Goal: Task Accomplishment & Management: Manage account settings

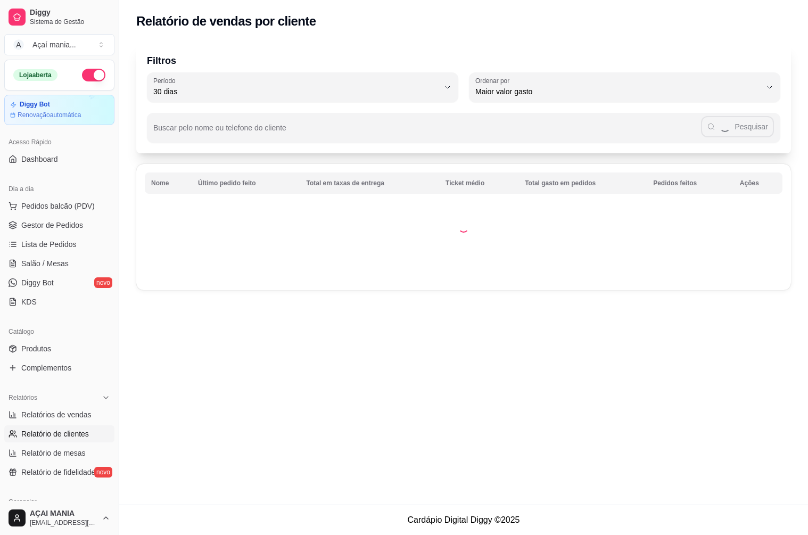
select select "30"
select select "HIGHEST_TOTAL_SPENT_WITH_ORDERS"
click at [52, 233] on link "Gestor de Pedidos" at bounding box center [59, 225] width 110 height 17
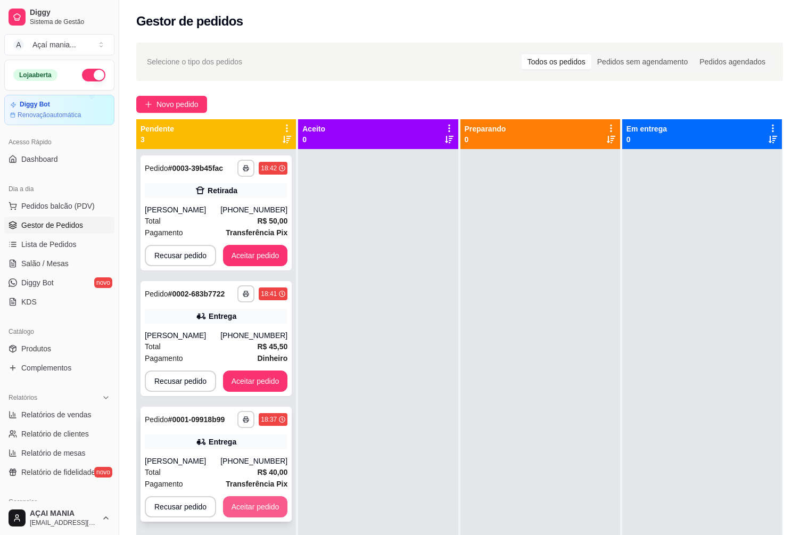
click at [238, 507] on button "Aceitar pedido" at bounding box center [255, 506] width 65 height 21
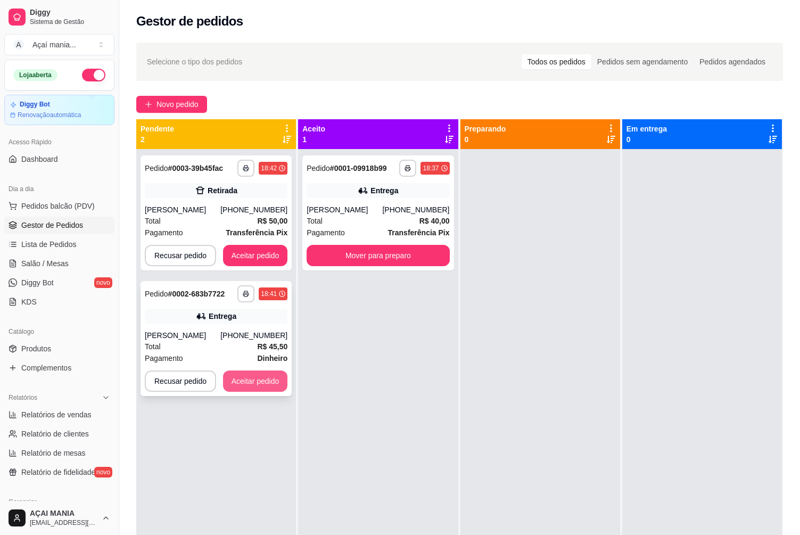
click at [271, 382] on button "Aceitar pedido" at bounding box center [255, 380] width 65 height 21
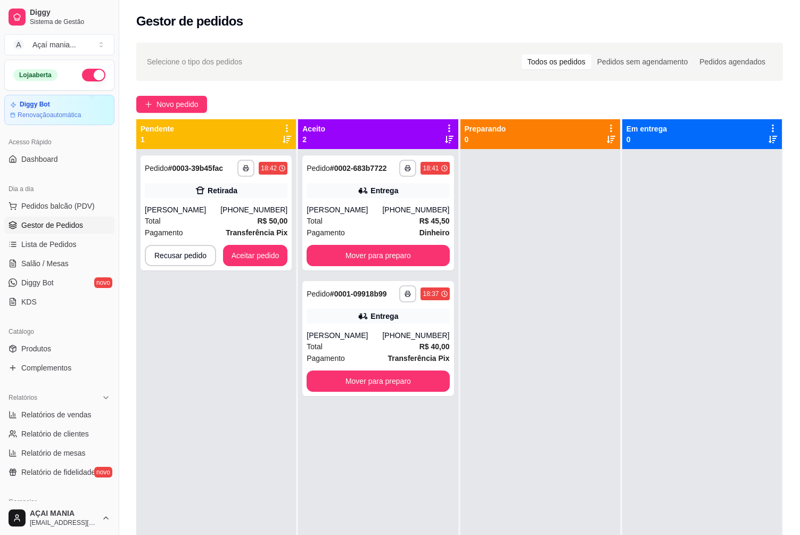
click at [298, 258] on div "**********" at bounding box center [378, 416] width 160 height 535
click at [284, 260] on button "Aceitar pedido" at bounding box center [255, 255] width 63 height 21
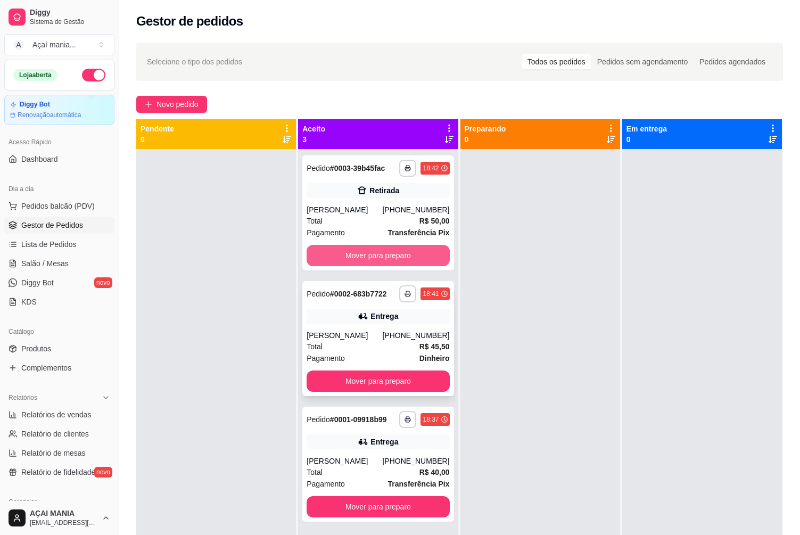
click at [375, 258] on button "Mover para preparo" at bounding box center [377, 255] width 143 height 21
click at [375, 258] on button "Mover para preparo" at bounding box center [378, 255] width 138 height 21
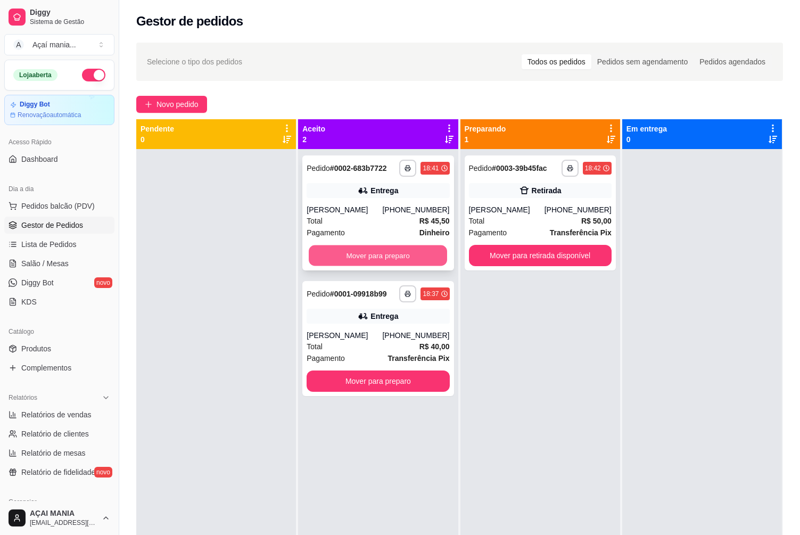
click at [375, 258] on button "Mover para preparo" at bounding box center [378, 255] width 138 height 21
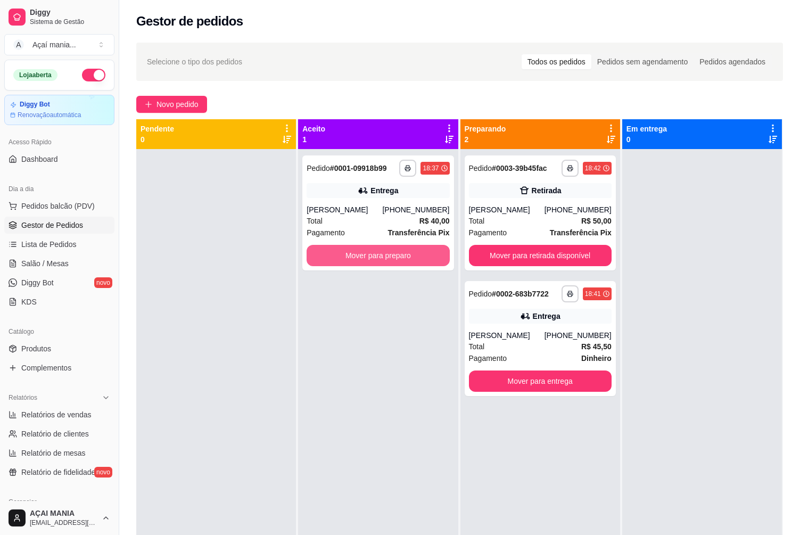
click at [375, 258] on button "Mover para preparo" at bounding box center [377, 255] width 143 height 21
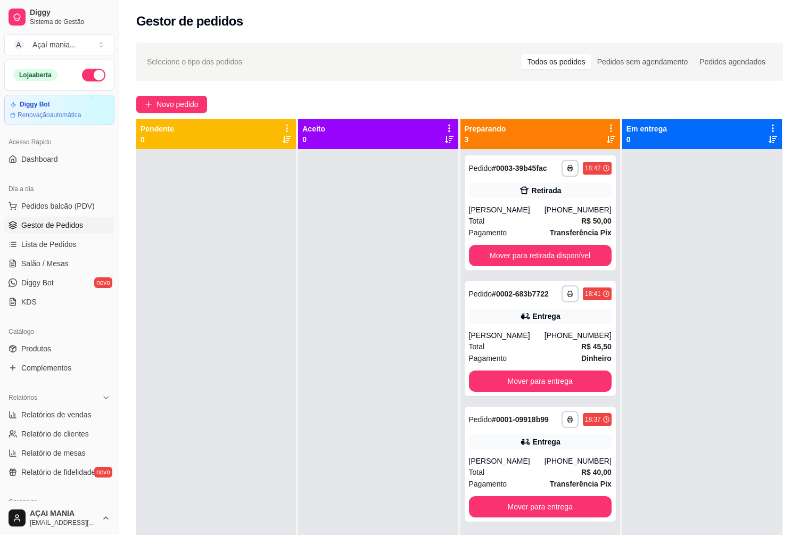
click at [208, 359] on div at bounding box center [216, 416] width 160 height 535
click at [241, 280] on div at bounding box center [216, 416] width 160 height 535
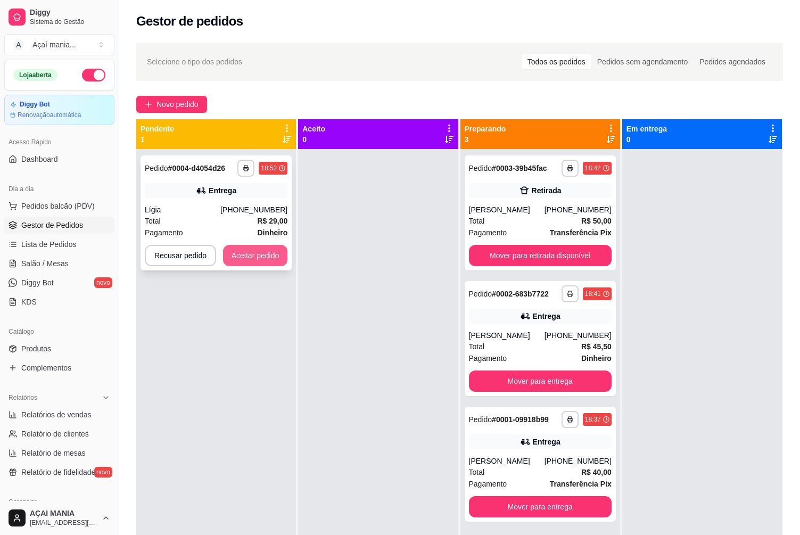
click at [263, 254] on button "Aceitar pedido" at bounding box center [255, 255] width 65 height 21
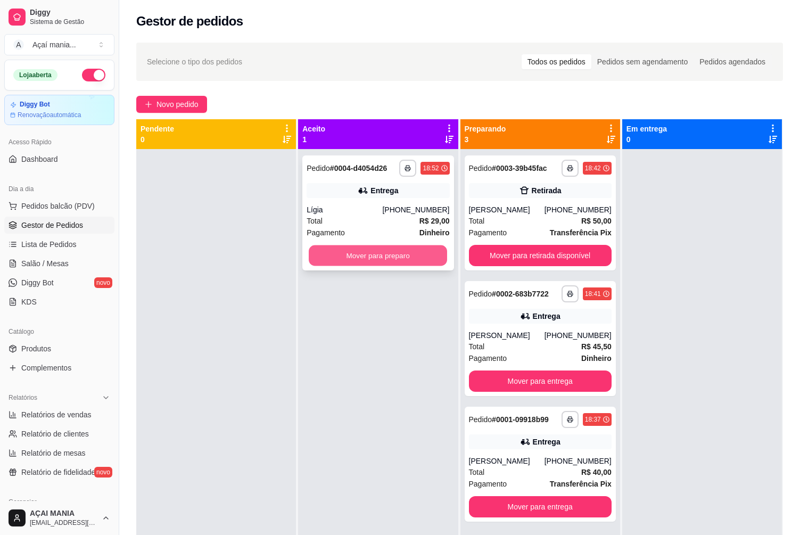
click at [416, 256] on button "Mover para preparo" at bounding box center [378, 255] width 138 height 21
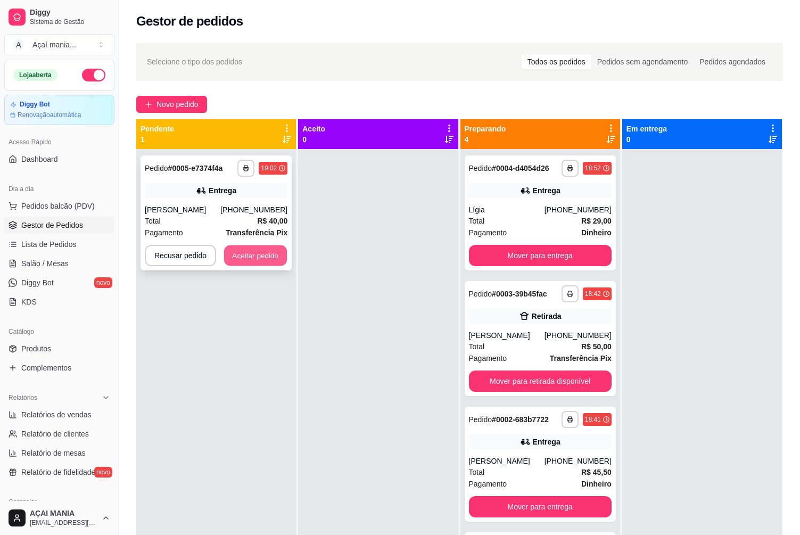
click at [247, 266] on button "Aceitar pedido" at bounding box center [255, 255] width 63 height 21
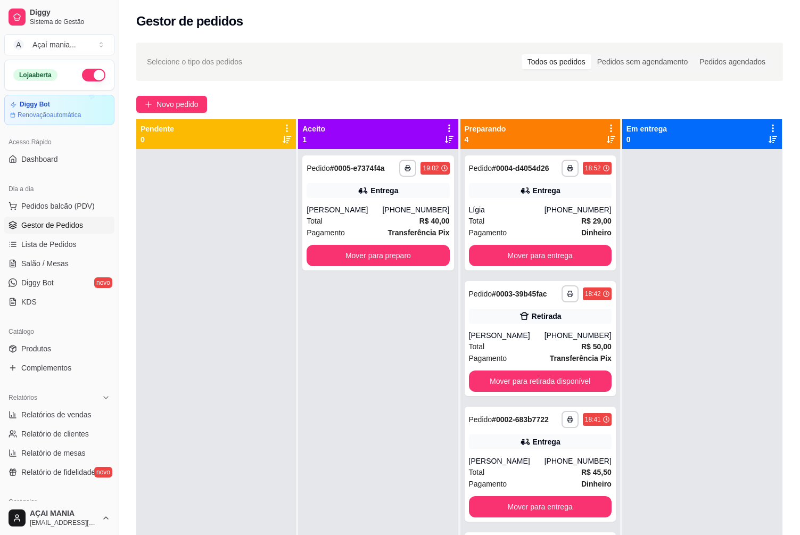
drag, startPoint x: 418, startPoint y: 373, endPoint x: 374, endPoint y: 385, distance: 45.2
click at [418, 376] on div "**********" at bounding box center [378, 416] width 160 height 535
click at [245, 328] on div at bounding box center [216, 416] width 160 height 535
click at [249, 302] on div at bounding box center [216, 416] width 160 height 535
click at [247, 298] on div at bounding box center [216, 416] width 160 height 535
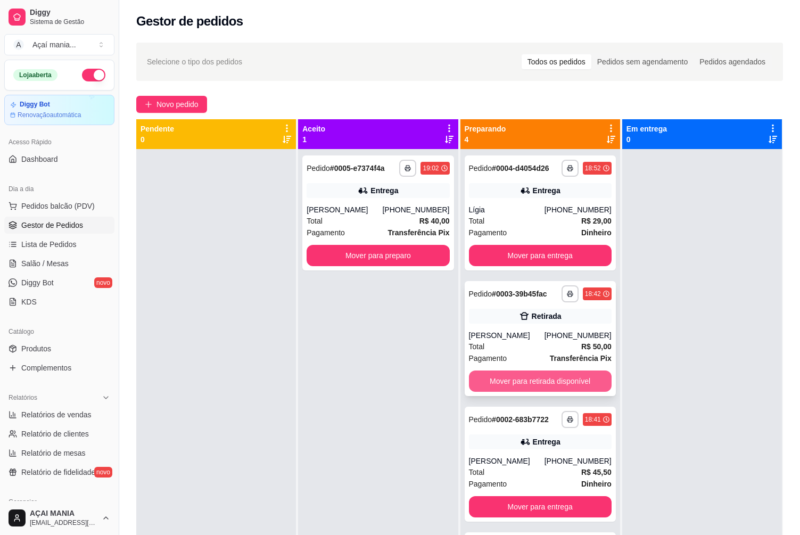
click at [591, 383] on button "Mover para retirada disponível" at bounding box center [540, 380] width 143 height 21
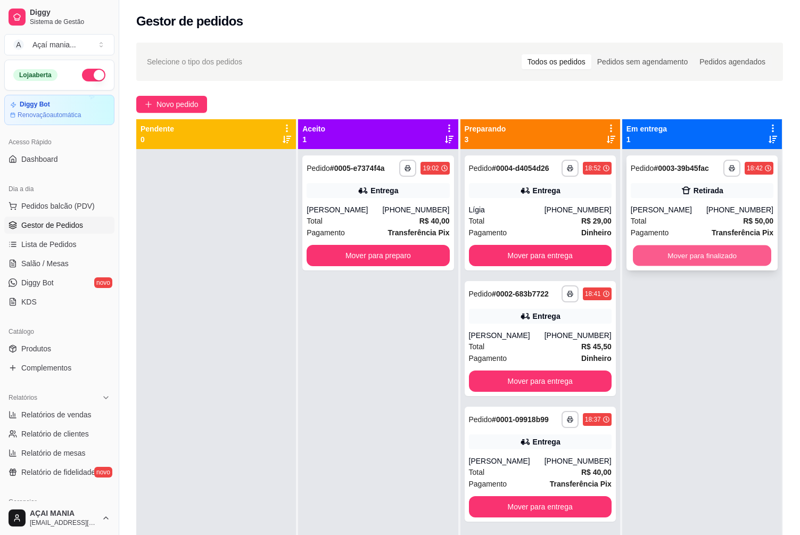
click at [695, 255] on button "Mover para finalizado" at bounding box center [702, 255] width 138 height 21
click at [672, 255] on button "Mover para finalizado" at bounding box center [702, 255] width 143 height 21
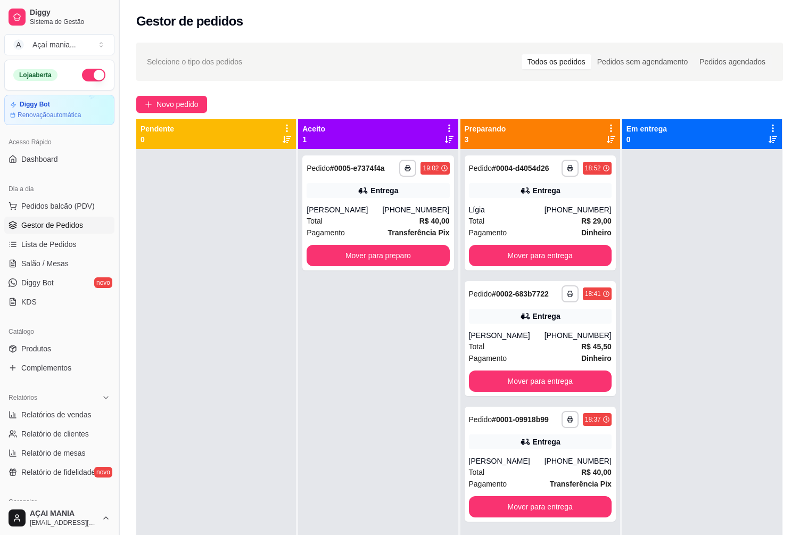
drag, startPoint x: 286, startPoint y: 367, endPoint x: 115, endPoint y: 349, distance: 171.2
click at [284, 367] on div at bounding box center [216, 416] width 160 height 535
drag, startPoint x: 255, startPoint y: 355, endPoint x: 222, endPoint y: 355, distance: 32.5
click at [255, 355] on div at bounding box center [216, 416] width 160 height 535
click at [567, 250] on button "Mover para entrega" at bounding box center [540, 255] width 143 height 21
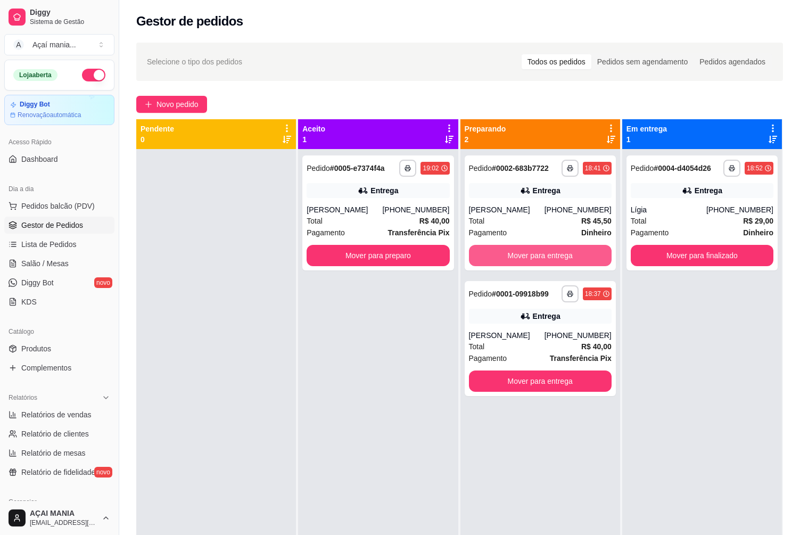
click at [571, 252] on button "Mover para entrega" at bounding box center [540, 255] width 143 height 21
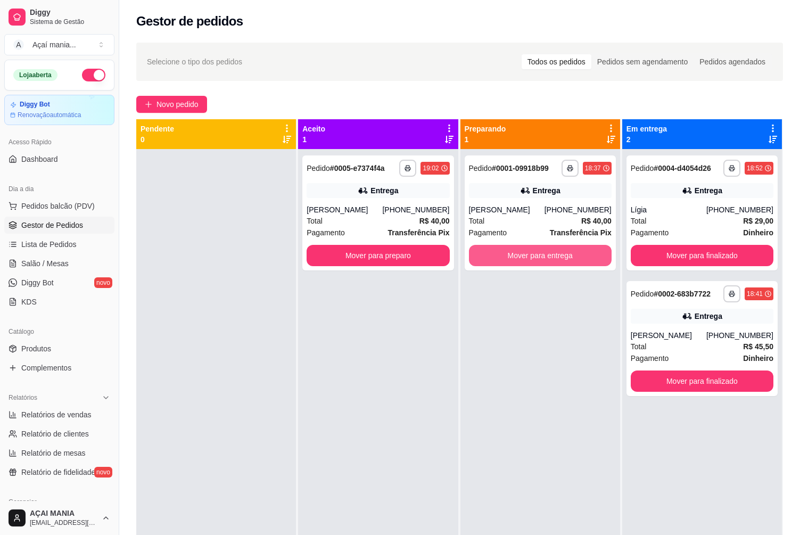
click at [571, 252] on button "Mover para entrega" at bounding box center [540, 255] width 143 height 21
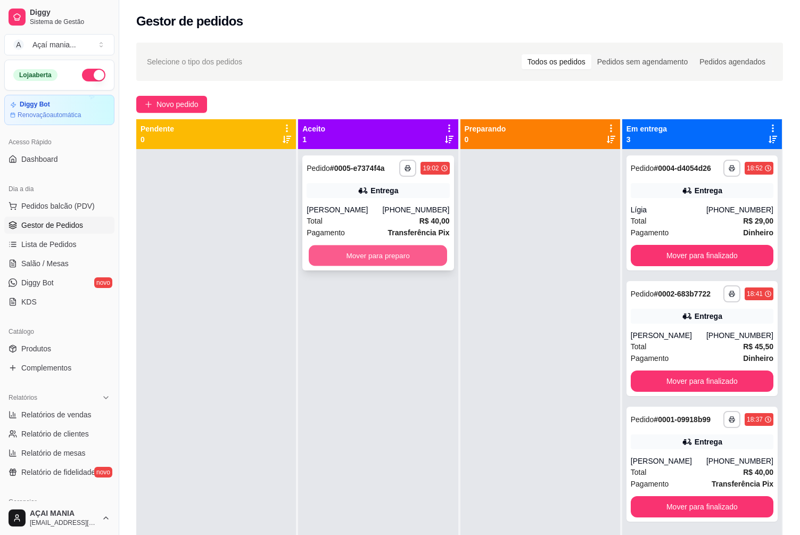
click at [397, 266] on button "Mover para preparo" at bounding box center [378, 255] width 138 height 21
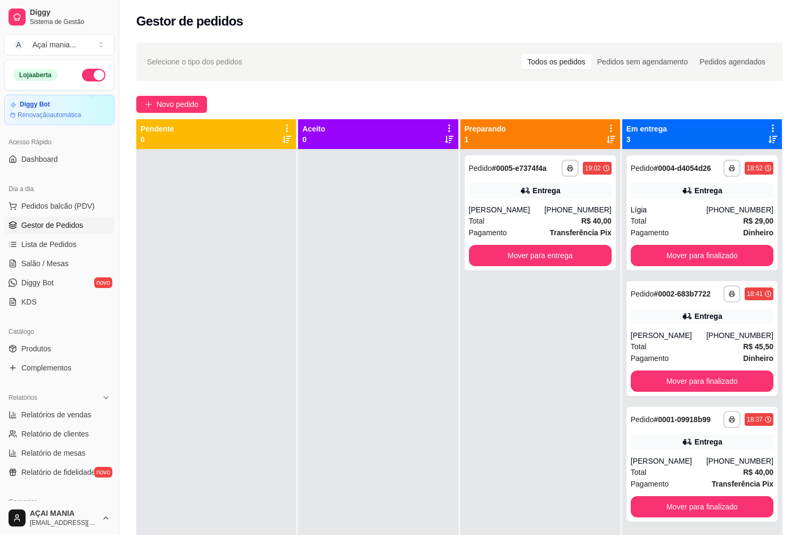
click at [218, 338] on div at bounding box center [216, 416] width 160 height 535
click at [486, 375] on div "**********" at bounding box center [540, 416] width 160 height 535
click at [242, 408] on div at bounding box center [216, 416] width 160 height 535
click at [168, 362] on div at bounding box center [216, 416] width 160 height 535
drag, startPoint x: 255, startPoint y: 400, endPoint x: 256, endPoint y: 391, distance: 9.2
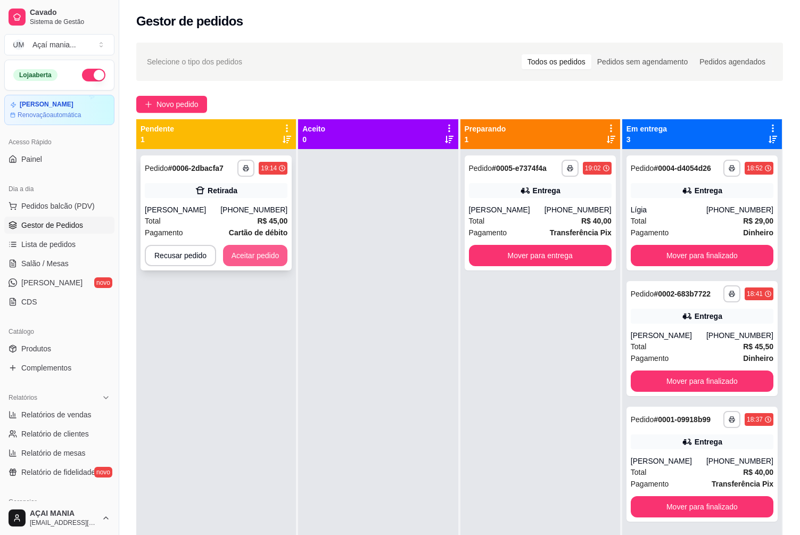
click at [241, 258] on button "Aceitar pedido" at bounding box center [255, 255] width 65 height 21
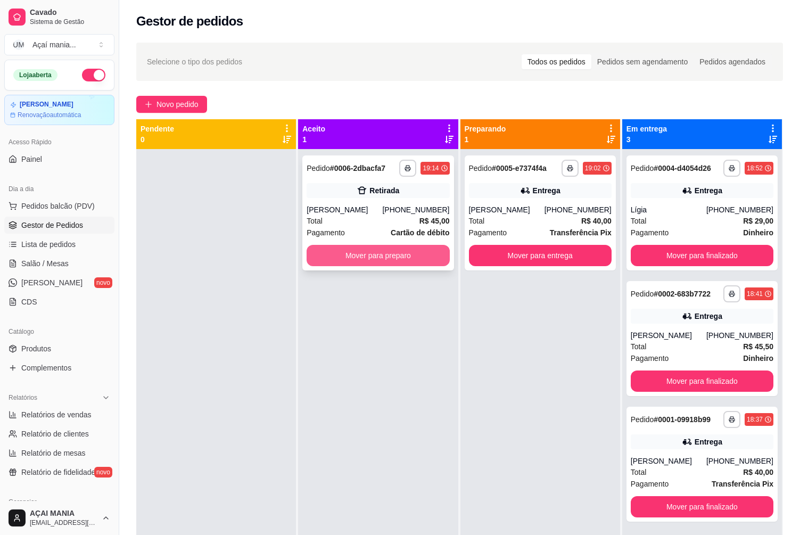
click at [381, 257] on button "Mover para preparo" at bounding box center [377, 255] width 143 height 21
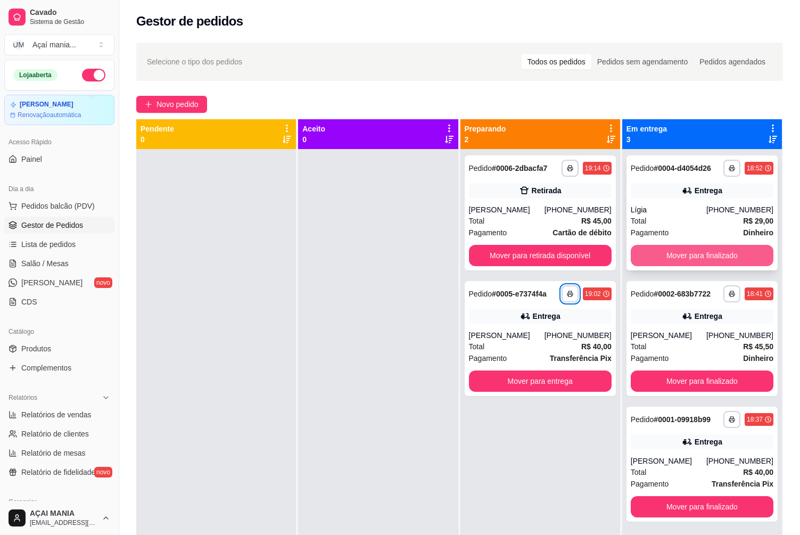
click at [724, 253] on button "Mover para finalizado" at bounding box center [702, 255] width 143 height 21
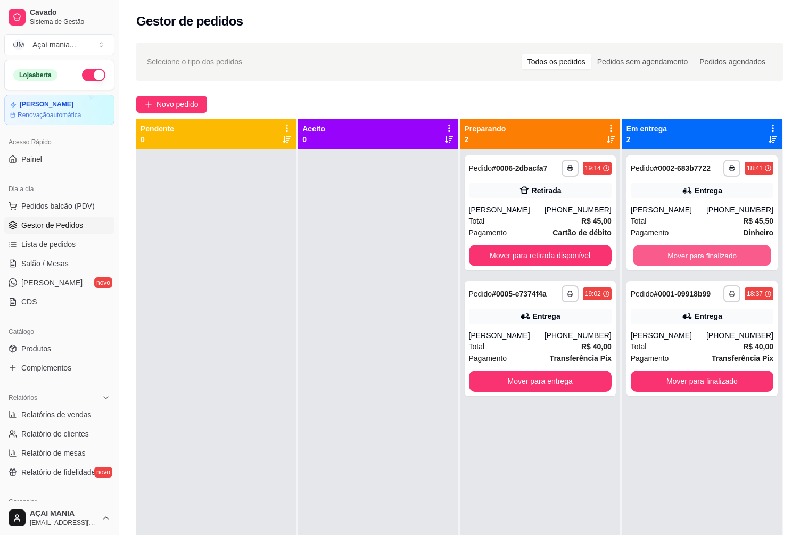
click at [724, 253] on font "Mover para finalizado" at bounding box center [701, 255] width 69 height 9
